Goal: Find specific page/section: Find specific page/section

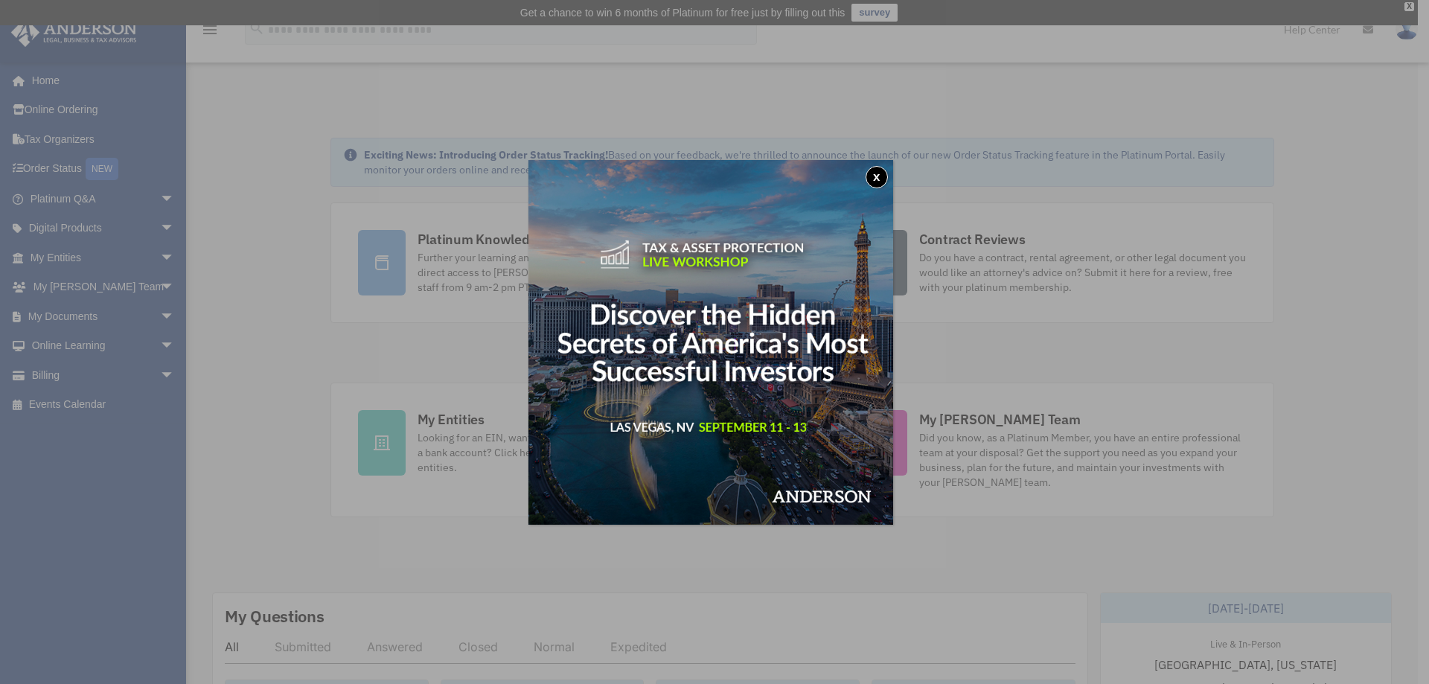
click at [879, 169] on button "x" at bounding box center [877, 177] width 22 height 22
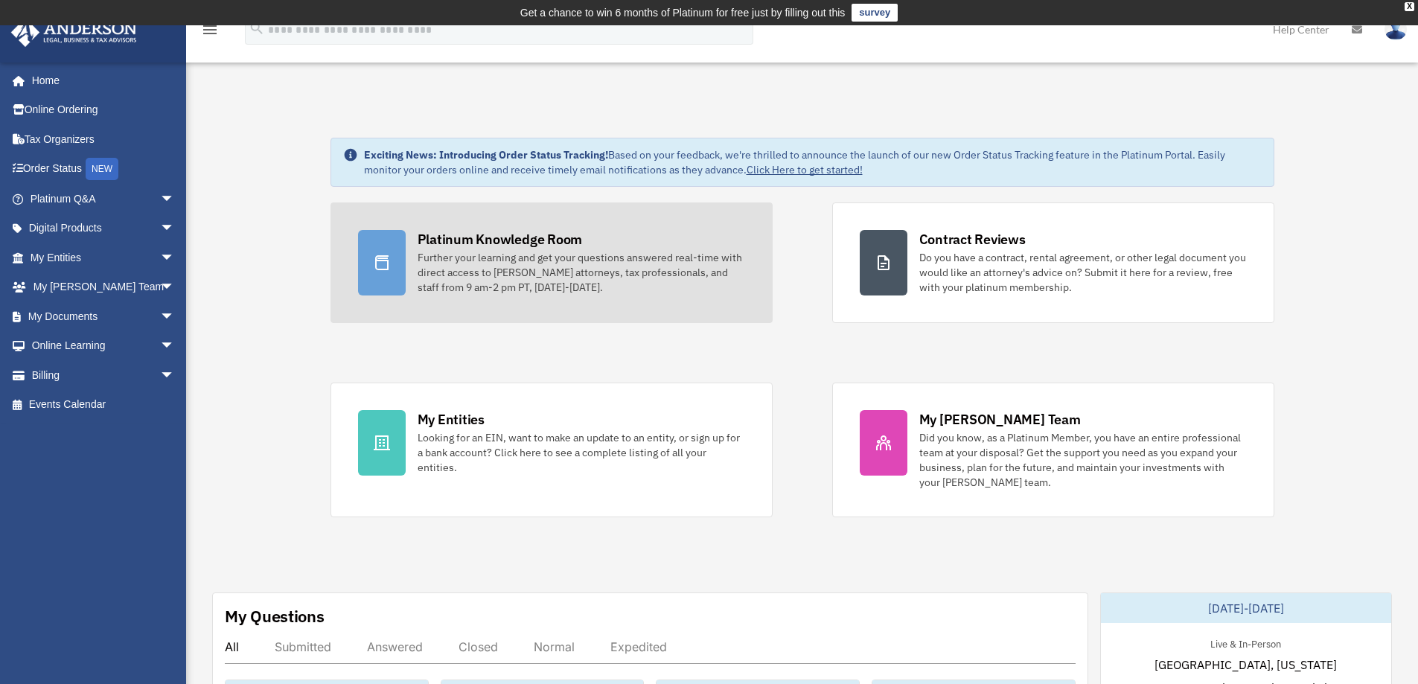
click at [465, 241] on div "Platinum Knowledge Room" at bounding box center [500, 239] width 165 height 19
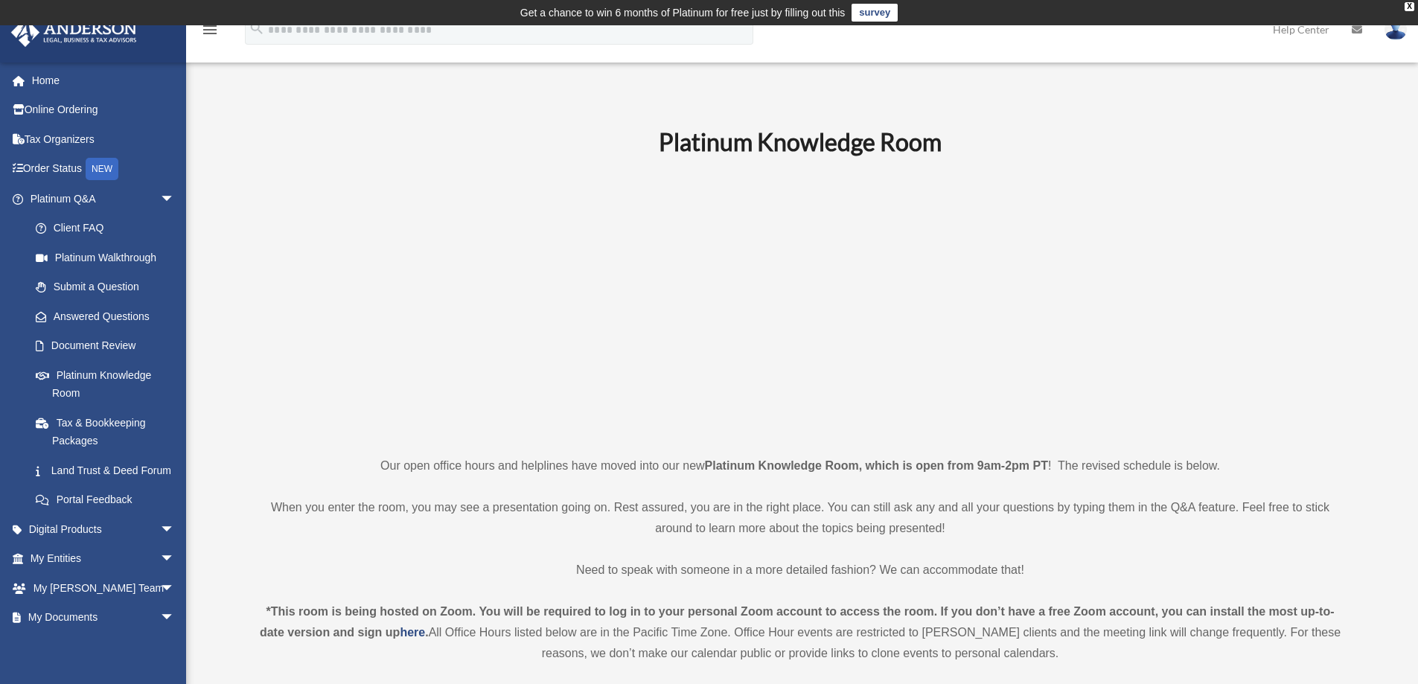
scroll to position [521, 0]
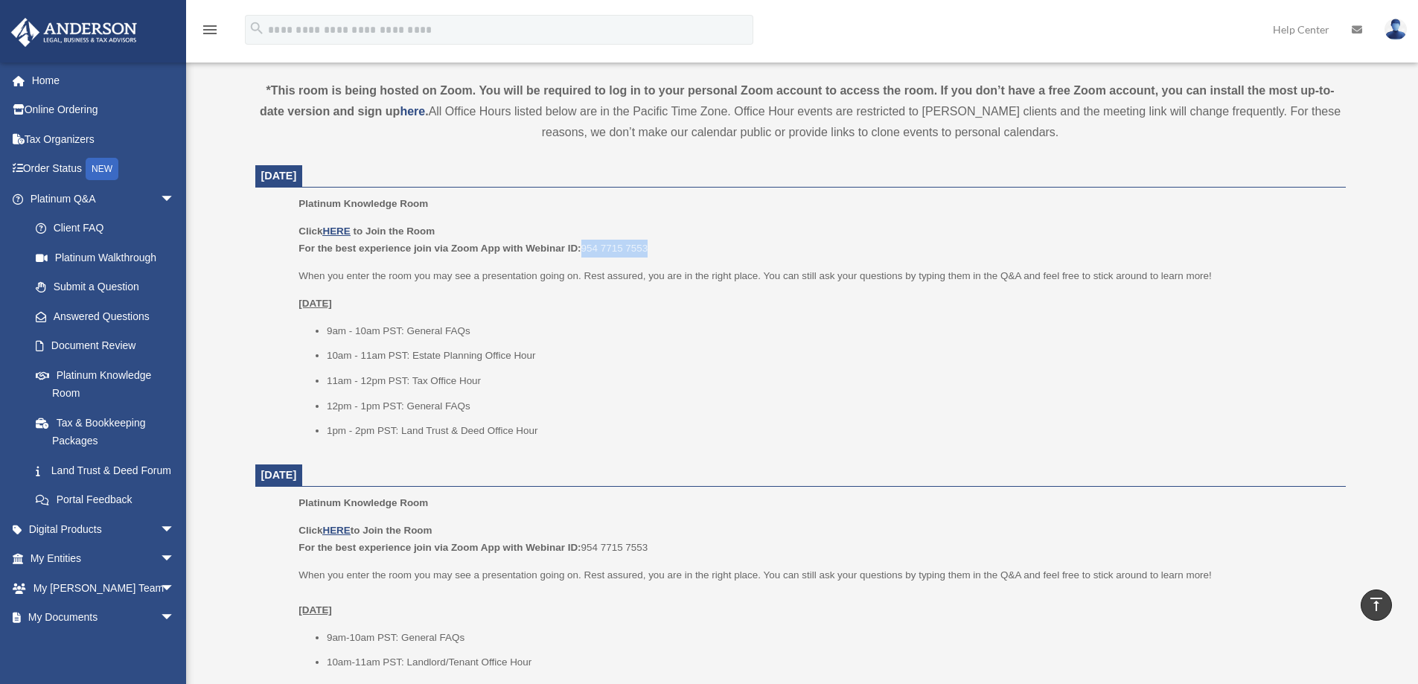
drag, startPoint x: 651, startPoint y: 253, endPoint x: 585, endPoint y: 246, distance: 65.9
click at [585, 246] on p "Click HERE to Join the Room For the best experience join via Zoom App with Webi…" at bounding box center [817, 240] width 1036 height 35
copy p "954 7715 7553"
